Goal: Task Accomplishment & Management: Manage account settings

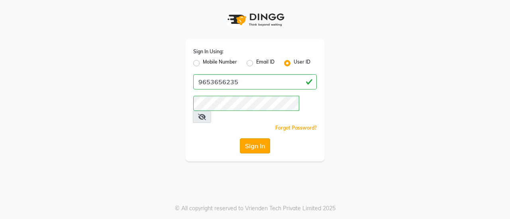
click at [253, 139] on button "Sign In" at bounding box center [255, 146] width 30 height 15
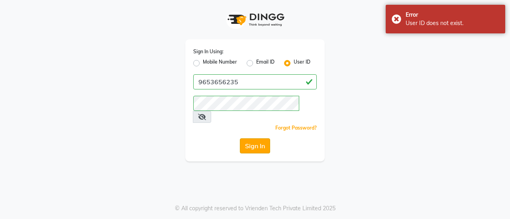
click at [253, 139] on button "Sign In" at bounding box center [255, 146] width 30 height 15
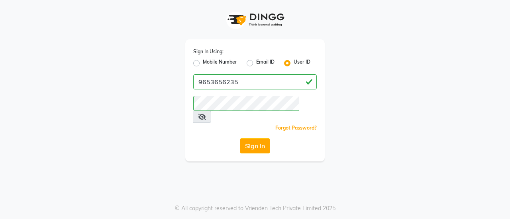
click at [398, 90] on div "Sign In Using: Mobile Number Email ID User ID 9653656235 Remember me Forgot Pas…" at bounding box center [255, 81] width 454 height 162
click at [261, 139] on button "Sign In" at bounding box center [255, 146] width 30 height 15
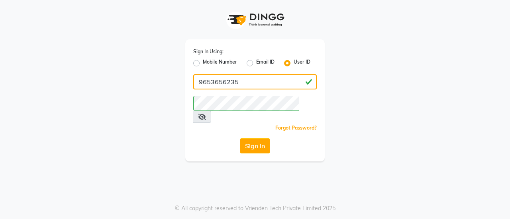
click at [249, 81] on input "9653656235" at bounding box center [254, 81] width 123 height 15
type input "9"
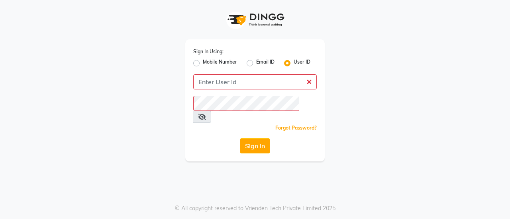
click at [203, 62] on label "Mobile Number" at bounding box center [220, 64] width 34 height 10
click at [203, 62] on input "Mobile Number" at bounding box center [205, 61] width 5 height 5
radio input "true"
radio input "false"
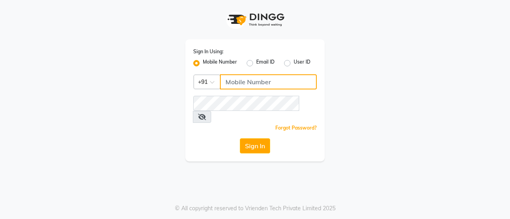
type input "9653656235"
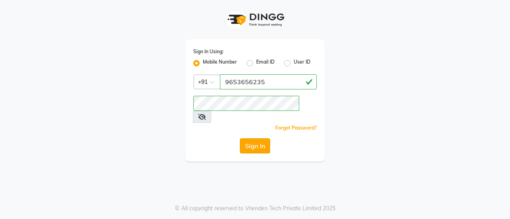
click at [253, 139] on button "Sign In" at bounding box center [255, 146] width 30 height 15
click at [253, 139] on div "Sign In" at bounding box center [254, 146] width 123 height 15
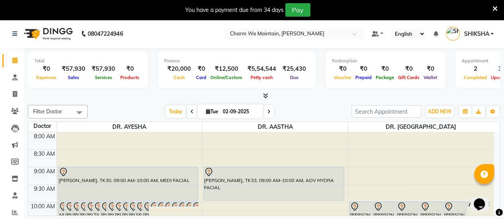
click at [131, 11] on div "You have a payment due from 34 days Pay" at bounding box center [247, 10] width 489 height 14
click at [18, 181] on icon at bounding box center [15, 179] width 7 height 6
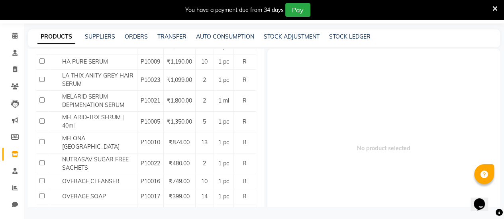
scroll to position [474, 0]
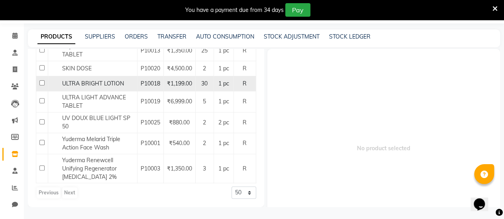
click at [202, 80] on td "30" at bounding box center [204, 83] width 18 height 15
click at [188, 84] on td "₹1,199.00" at bounding box center [179, 83] width 32 height 15
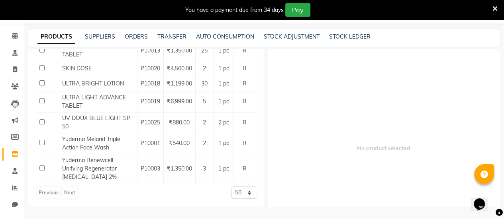
click at [497, 7] on icon at bounding box center [494, 8] width 5 height 7
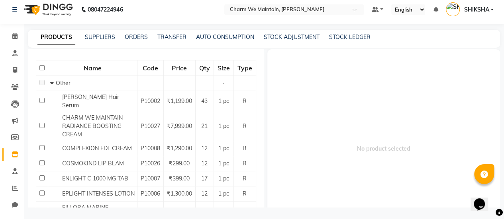
scroll to position [74, 0]
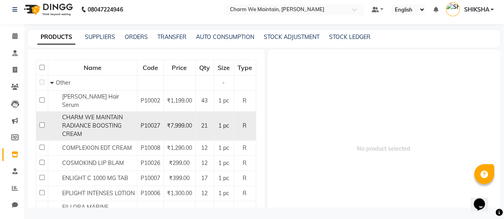
click at [104, 117] on span "CHARM WE MAINTAIN RADIANCE BOOSTING CREAM" at bounding box center [92, 126] width 61 height 24
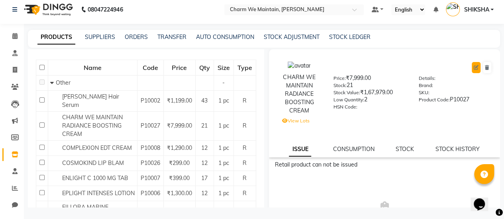
click at [474, 69] on icon at bounding box center [476, 67] width 5 height 5
select select "R"
select select "3000"
select select "true"
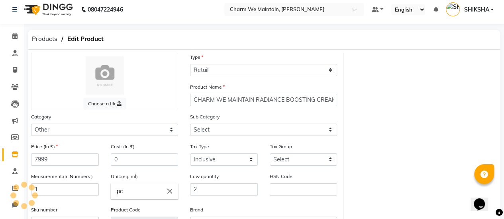
select select "3099"
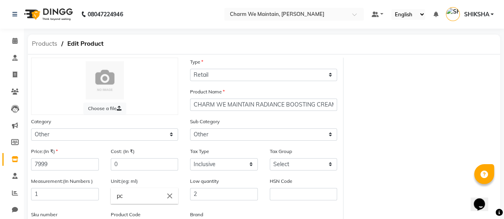
click at [37, 45] on span "Products" at bounding box center [44, 44] width 33 height 14
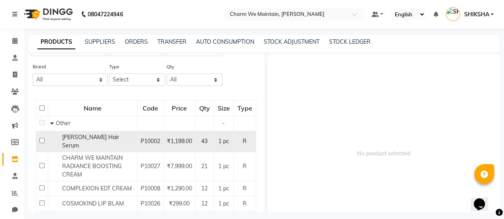
scroll to position [49, 0]
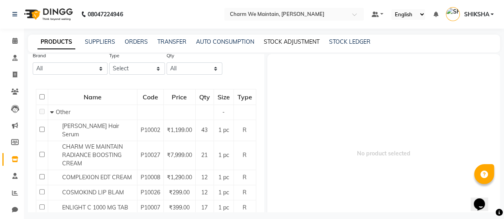
click at [288, 45] on link "STOCK ADJUSTMENT" at bounding box center [292, 41] width 56 height 7
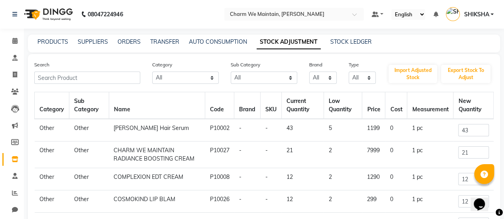
click at [499, 214] on icon at bounding box center [499, 213] width 7 height 7
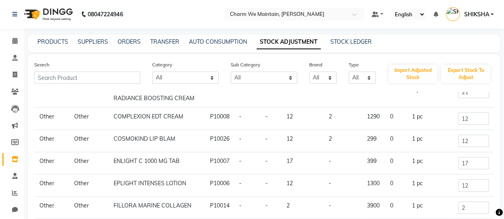
scroll to position [136, 0]
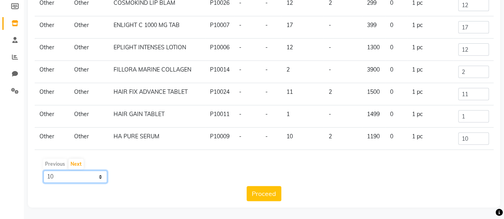
click at [70, 177] on select "10 50 100" at bounding box center [75, 177] width 64 height 12
select select "100"
click at [43, 171] on select "10 50 100" at bounding box center [75, 177] width 64 height 12
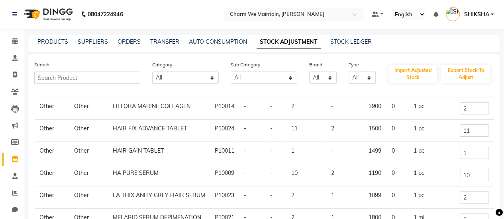
scroll to position [0, 0]
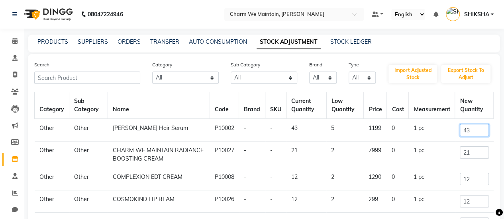
click at [465, 130] on input "43" at bounding box center [474, 130] width 29 height 12
click at [464, 157] on input "21" at bounding box center [474, 153] width 29 height 12
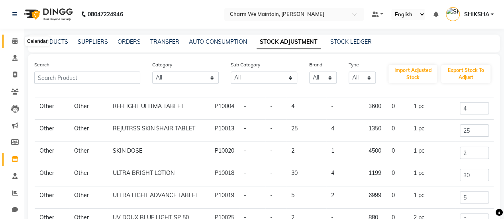
click at [17, 41] on icon at bounding box center [14, 41] width 5 height 6
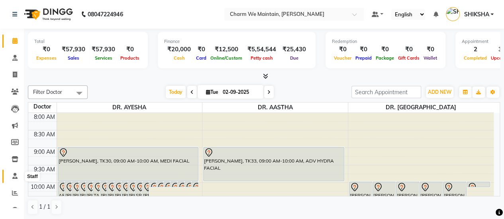
click at [12, 175] on icon at bounding box center [14, 176] width 5 height 6
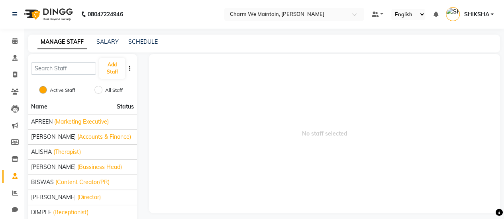
click at [190, 47] on div "MANAGE STAFF SALARY SCHEDULE" at bounding box center [264, 44] width 472 height 18
click at [12, 69] on link "Invoice" at bounding box center [11, 75] width 19 height 13
select select "service"
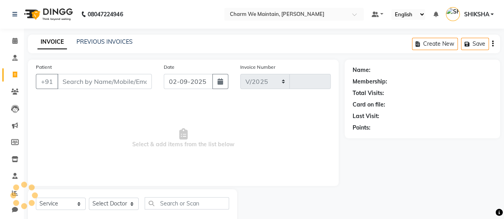
scroll to position [20, 0]
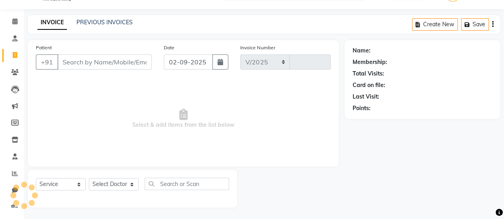
select select "8618"
type input "0360"
click at [100, 26] on div "PREVIOUS INVOICES" at bounding box center [104, 22] width 56 height 8
click at [99, 25] on link "PREVIOUS INVOICES" at bounding box center [104, 22] width 56 height 7
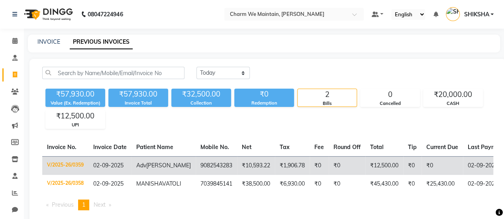
click at [163, 158] on td "Adv Manali Chavan" at bounding box center [163, 166] width 64 height 19
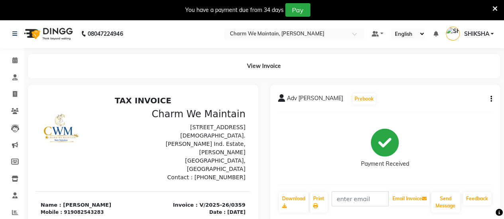
click at [489, 100] on button "button" at bounding box center [489, 99] width 5 height 8
click at [197, 47] on nav "08047224946 Select Location × Charm We Maintain, Andheri Default Panel My Panel…" at bounding box center [252, 34] width 504 height 29
click at [497, 8] on div "You have a payment due from 34 days Pay" at bounding box center [252, 10] width 504 height 20
click at [495, 8] on icon at bounding box center [494, 8] width 5 height 7
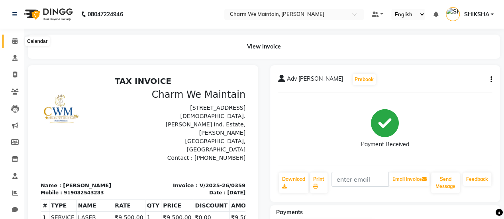
click at [13, 38] on icon at bounding box center [14, 41] width 5 height 6
